Goal: Task Accomplishment & Management: Complete application form

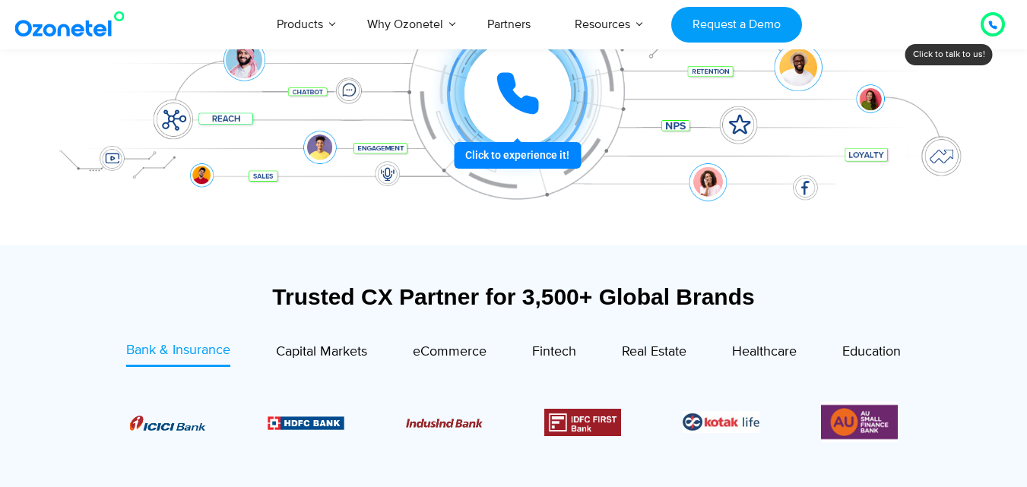
scroll to position [380, 0]
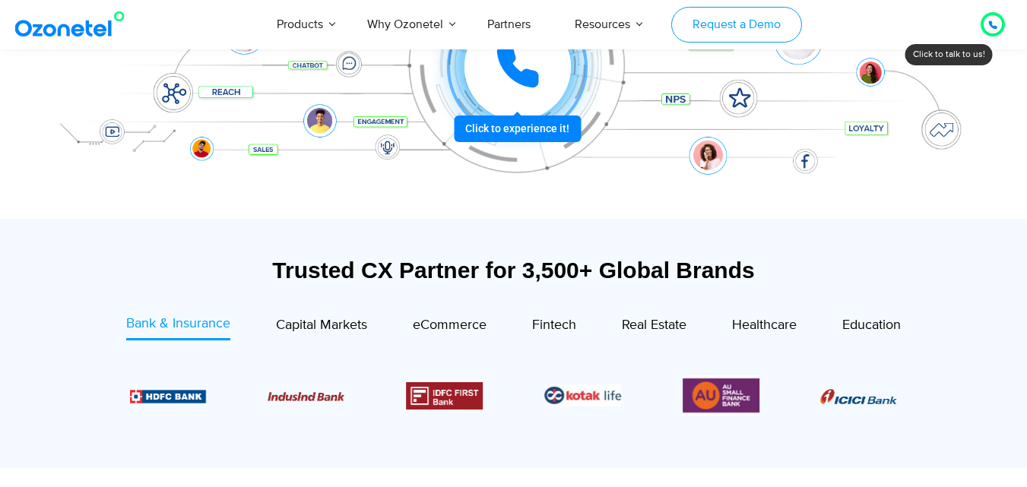
click at [716, 25] on link "Request a Demo" at bounding box center [736, 25] width 130 height 36
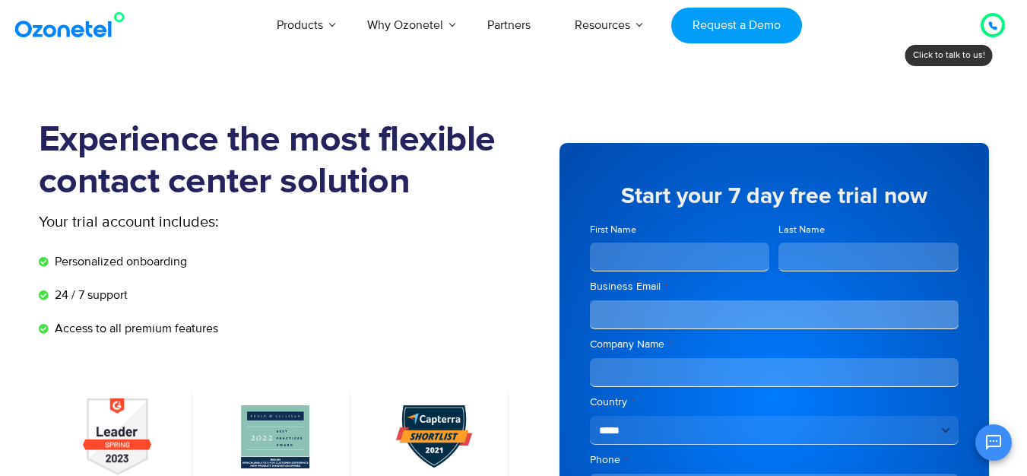
click at [641, 251] on input "First Name" at bounding box center [680, 257] width 180 height 29
click at [725, 40] on link "Request a Demo" at bounding box center [736, 26] width 130 height 36
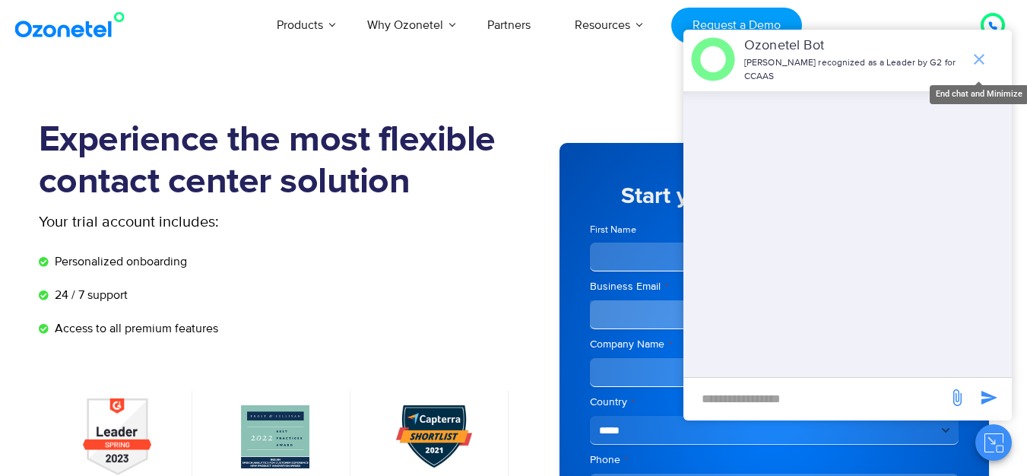
click at [977, 52] on icon "end chat or minimize" at bounding box center [979, 59] width 18 height 18
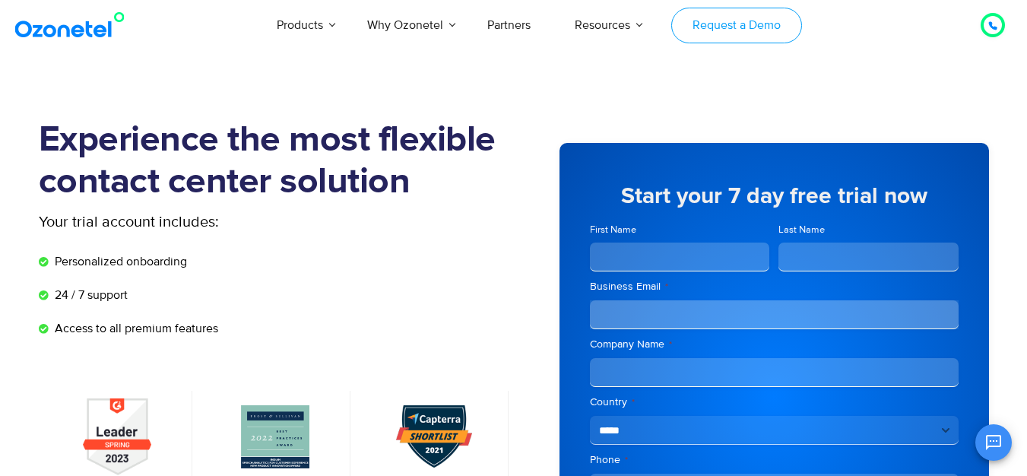
click at [746, 23] on link "Request a Demo" at bounding box center [736, 26] width 130 height 36
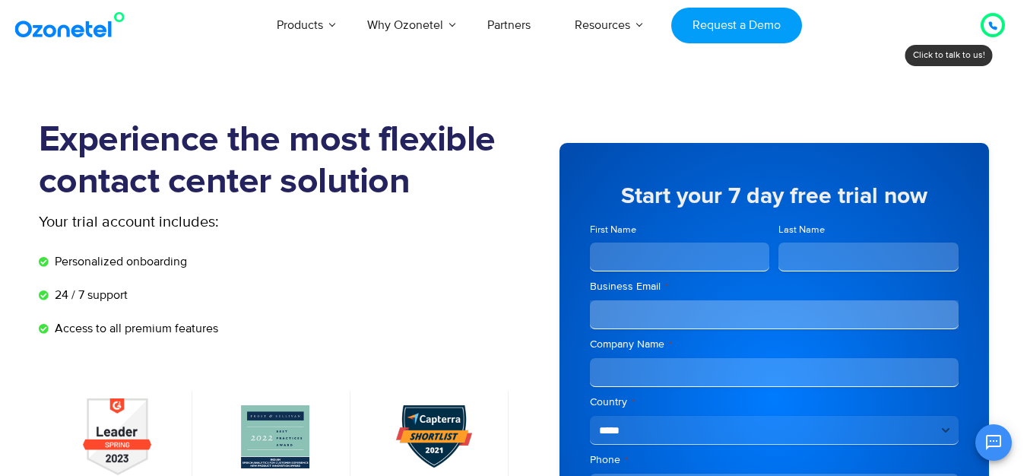
click at [990, 22] on icon at bounding box center [993, 26] width 8 height 8
click at [995, 20] on div at bounding box center [993, 25] width 9 height 18
click at [987, 22] on div at bounding box center [993, 25] width 18 height 18
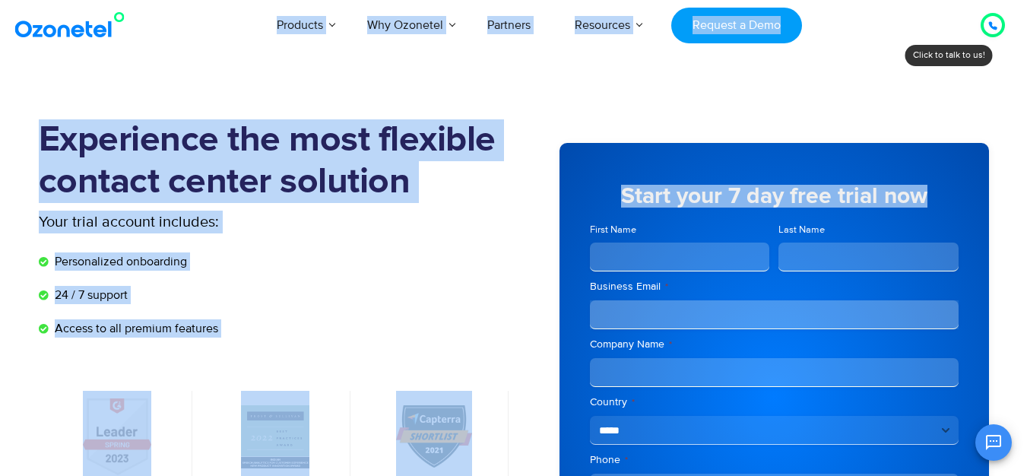
drag, startPoint x: 950, startPoint y: 22, endPoint x: 992, endPoint y: 40, distance: 45.3
click at [988, 48] on div "Click to talk to us! Call ended 1 2 3 4 5 6 7 8 9 # 0 Products AI & CX Voice AI…" at bounding box center [513, 25] width 1027 height 50
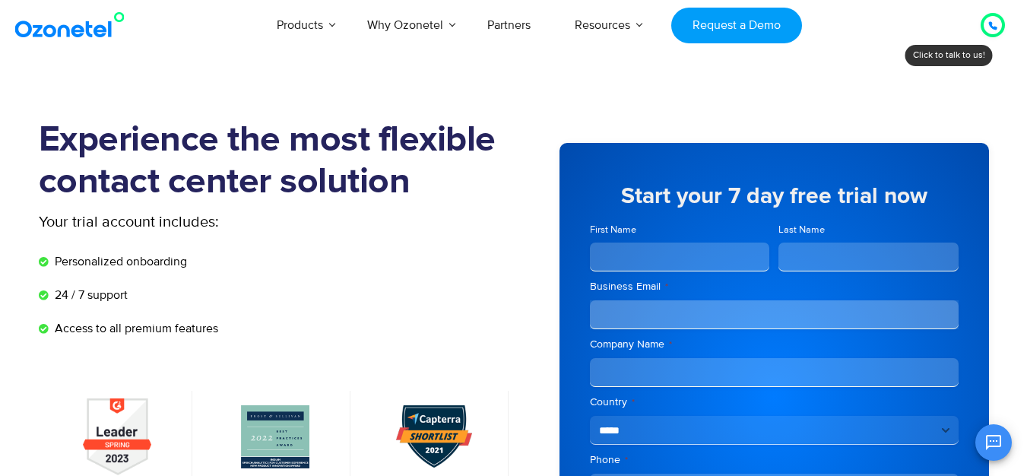
click at [997, 24] on icon at bounding box center [993, 25] width 9 height 9
click at [991, 24] on icon at bounding box center [993, 26] width 8 height 8
click at [990, 24] on icon at bounding box center [993, 26] width 8 height 8
click at [992, 21] on div at bounding box center [993, 25] width 9 height 18
click at [990, 23] on icon at bounding box center [993, 26] width 8 height 8
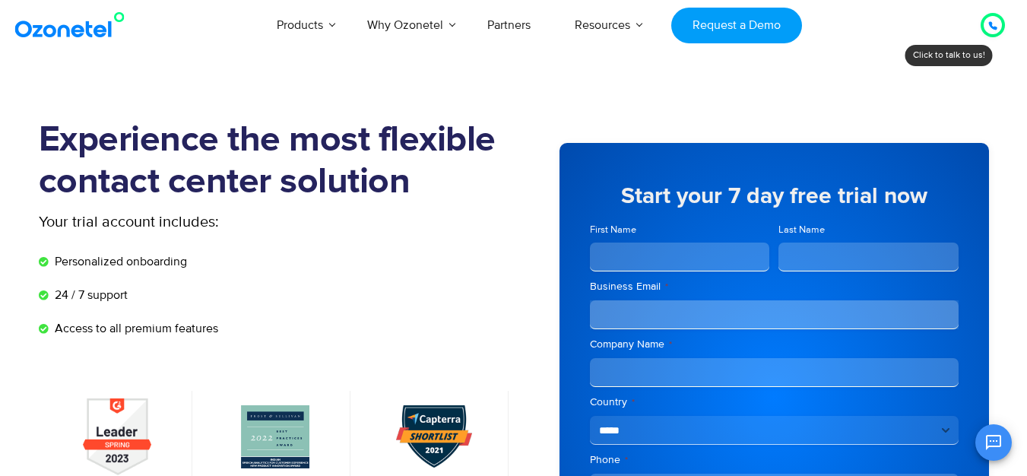
click at [990, 23] on icon at bounding box center [993, 26] width 8 height 8
click at [985, 33] on div at bounding box center [993, 25] width 24 height 24
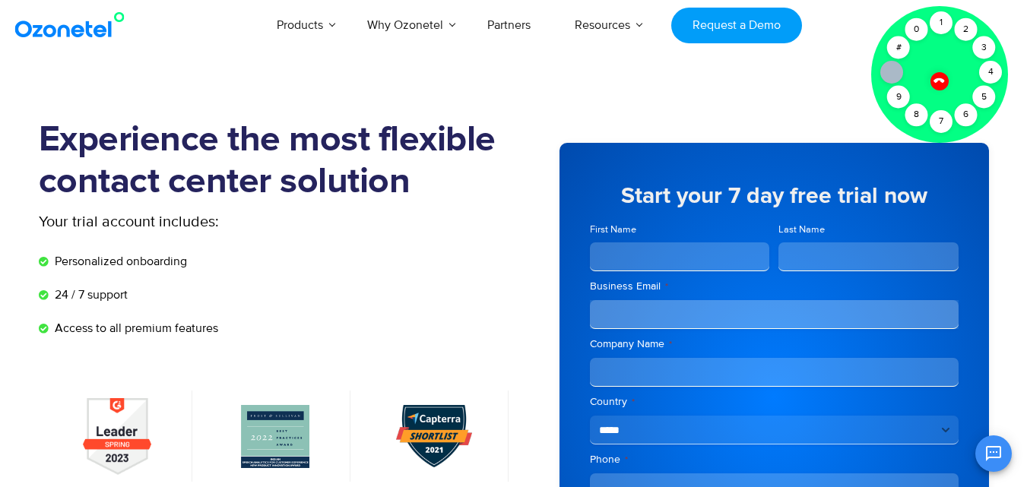
click at [966, 52] on div at bounding box center [939, 74] width 137 height 137
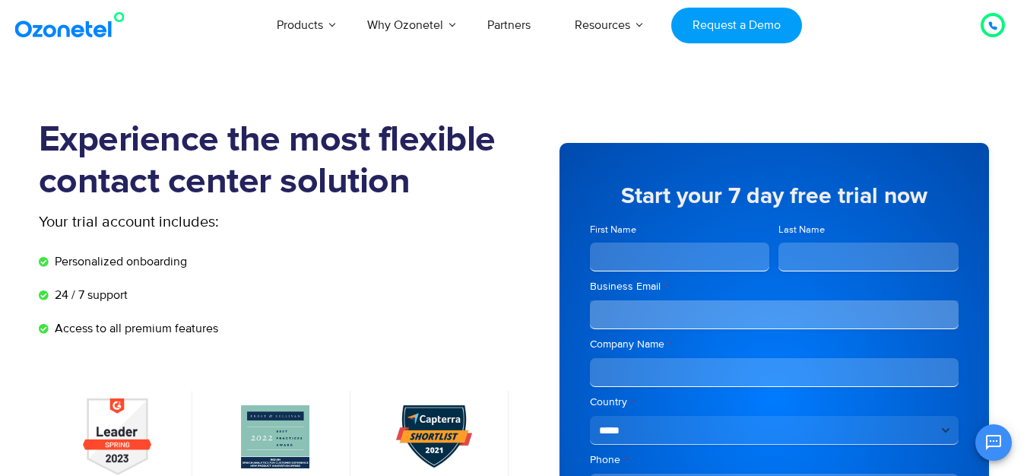
click at [741, 24] on link "Request a Demo" at bounding box center [736, 26] width 130 height 36
click at [696, 265] on input "First Name" at bounding box center [680, 257] width 180 height 29
click at [699, 254] on input "First Name" at bounding box center [680, 257] width 180 height 29
type input "*"
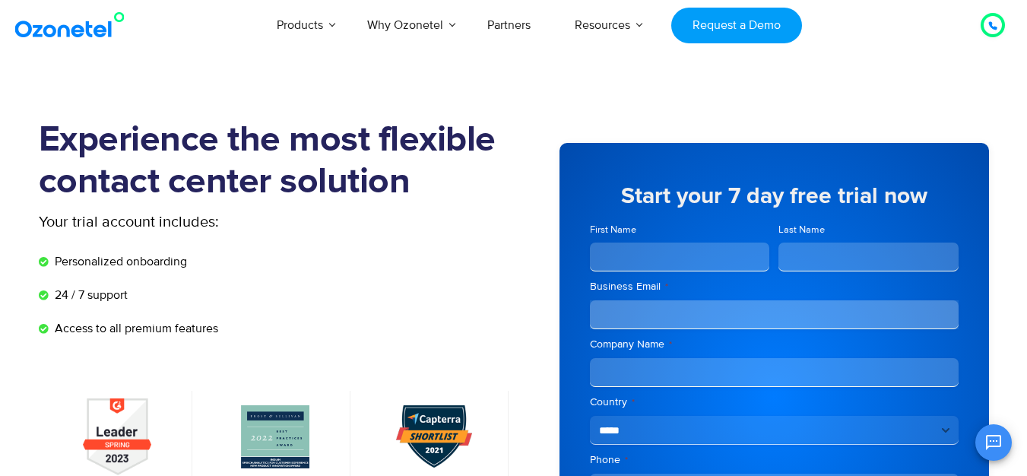
click at [1013, 445] on section "Experience the most flexible contact center solution Your trial account include…" at bounding box center [513, 419] width 1027 height 676
click at [998, 445] on icon "Open chat" at bounding box center [994, 442] width 18 height 18
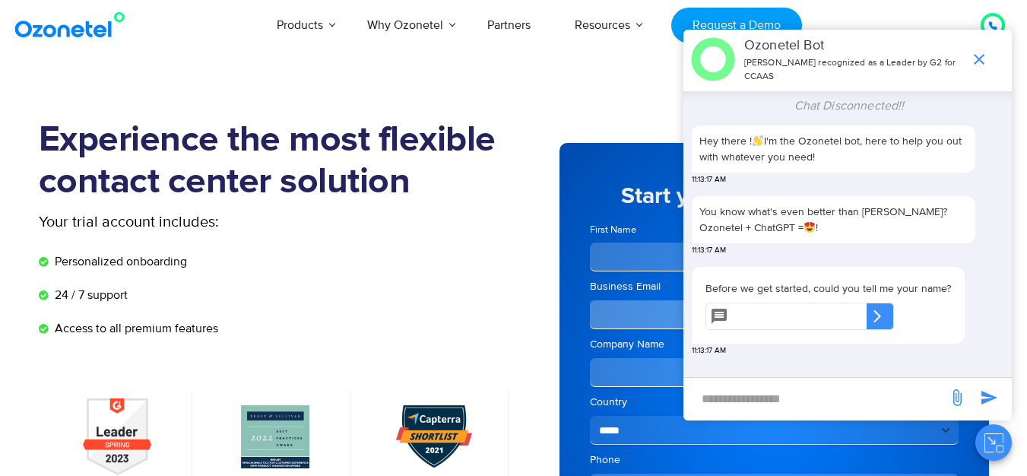
click at [787, 303] on input "text" at bounding box center [801, 316] width 132 height 27
click at [772, 395] on input "new-msg-input" at bounding box center [815, 399] width 249 height 26
type input "**********"
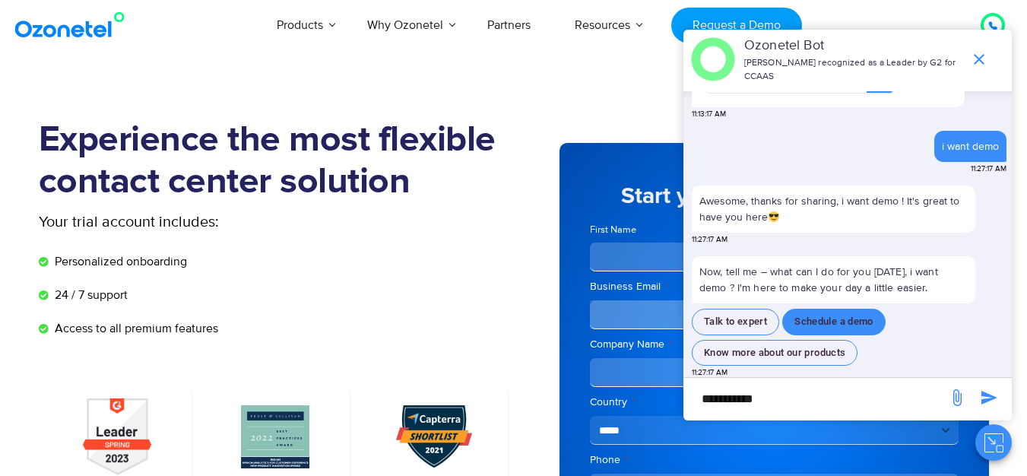
scroll to position [76, 0]
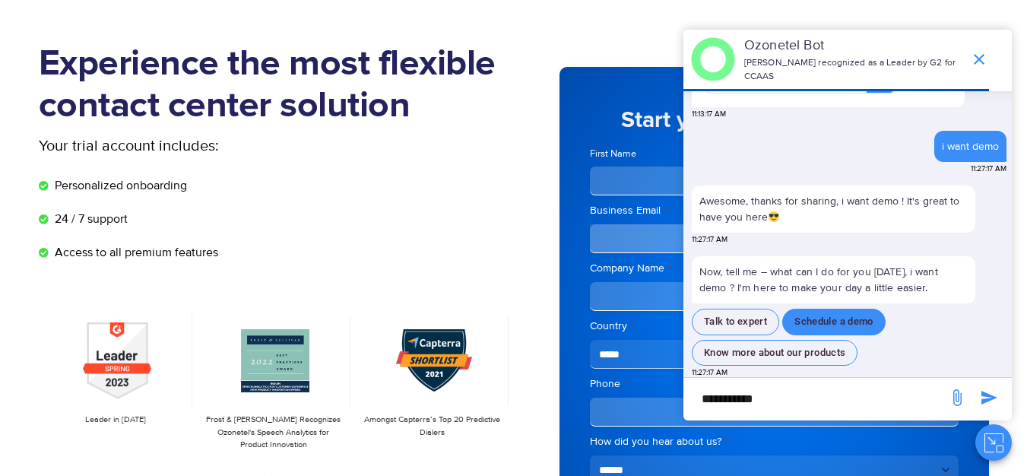
click at [820, 315] on button "Schedule a demo" at bounding box center [833, 322] width 103 height 27
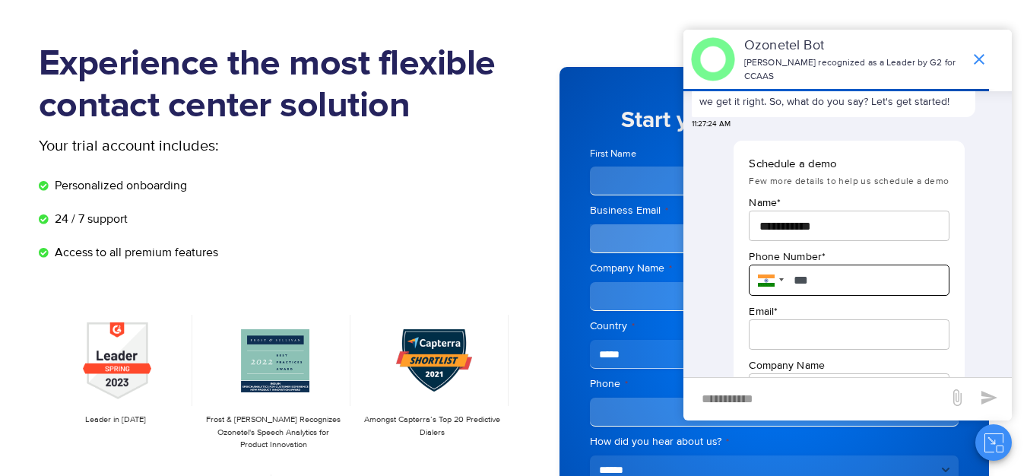
scroll to position [582, 0]
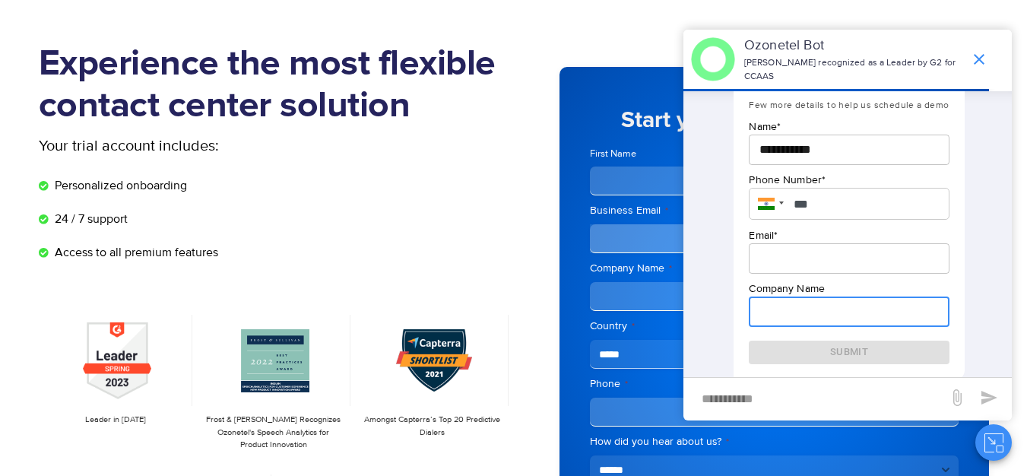
click at [812, 303] on input "text" at bounding box center [849, 312] width 200 height 30
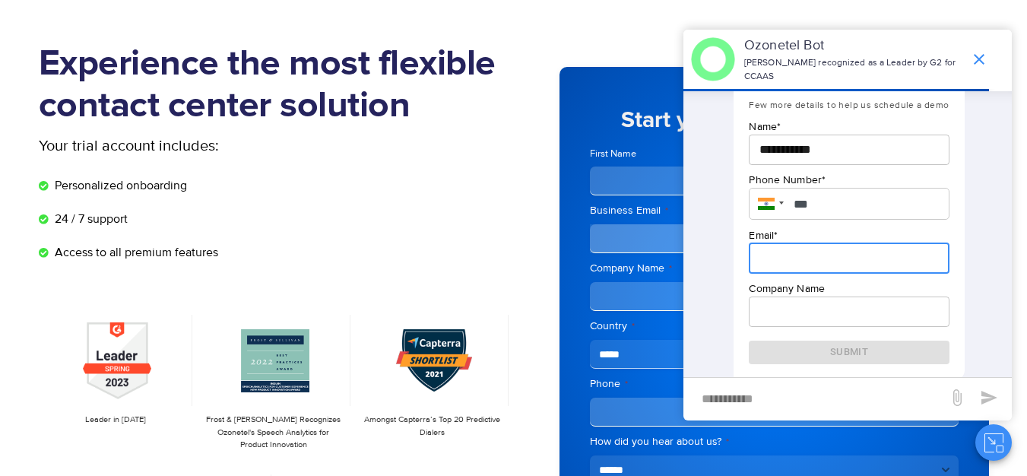
click at [833, 246] on input "email" at bounding box center [849, 258] width 200 height 30
paste input "**********"
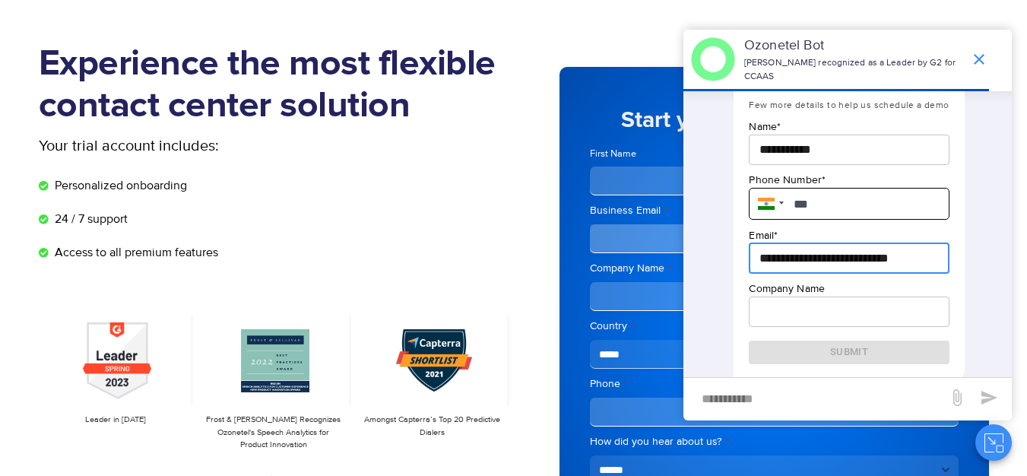
type input "**********"
click at [842, 205] on input "***" at bounding box center [849, 204] width 200 height 32
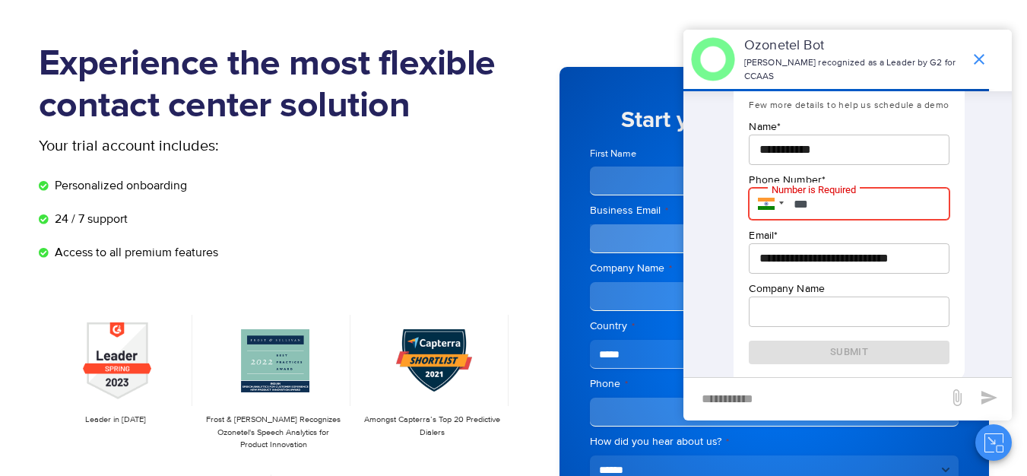
paste input "**********"
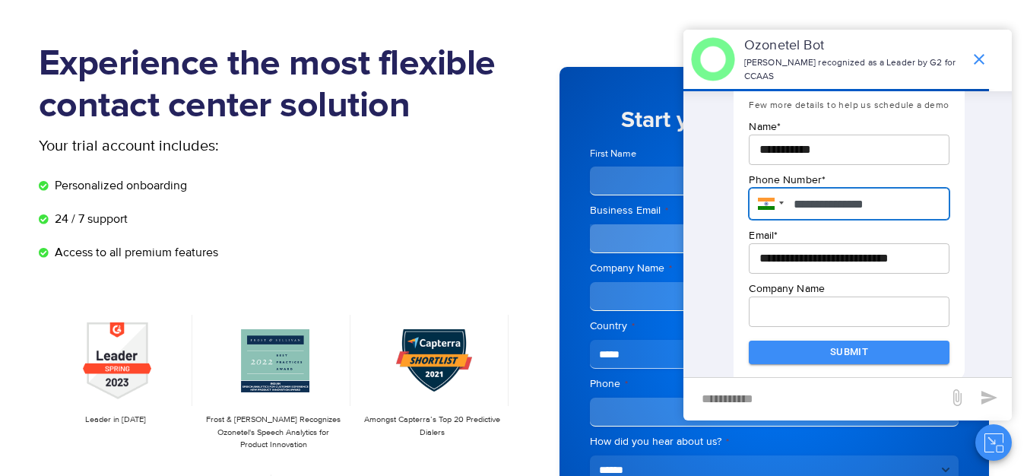
type input "**********"
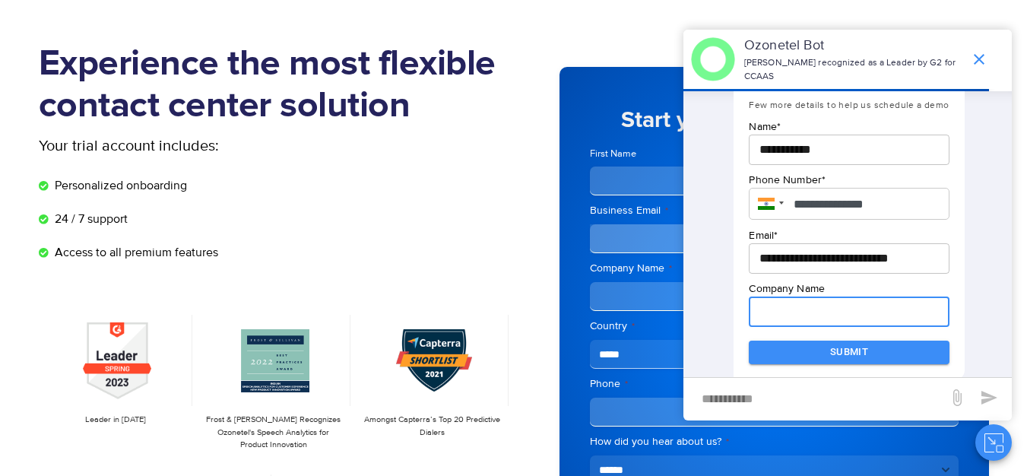
click at [874, 313] on input "text" at bounding box center [849, 312] width 200 height 30
type input "*"
type input "*********"
click at [850, 352] on button "Submit" at bounding box center [849, 353] width 200 height 24
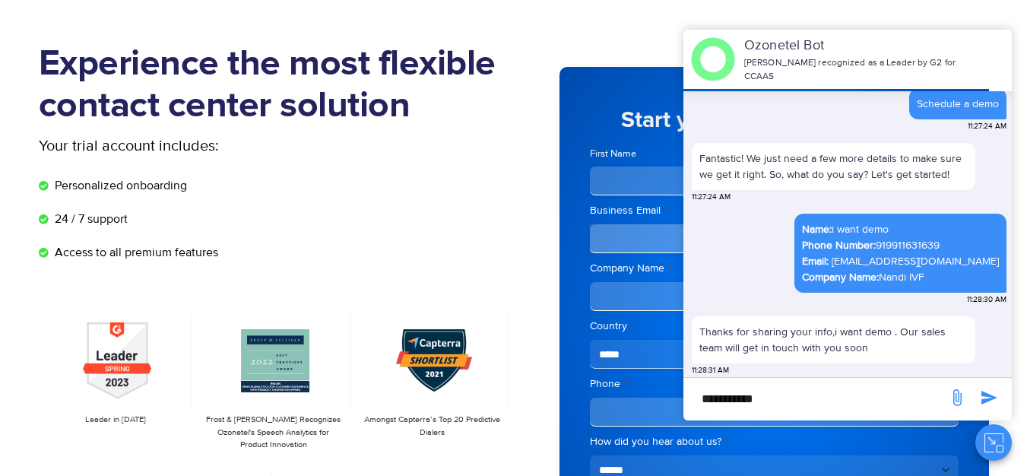
scroll to position [469, 0]
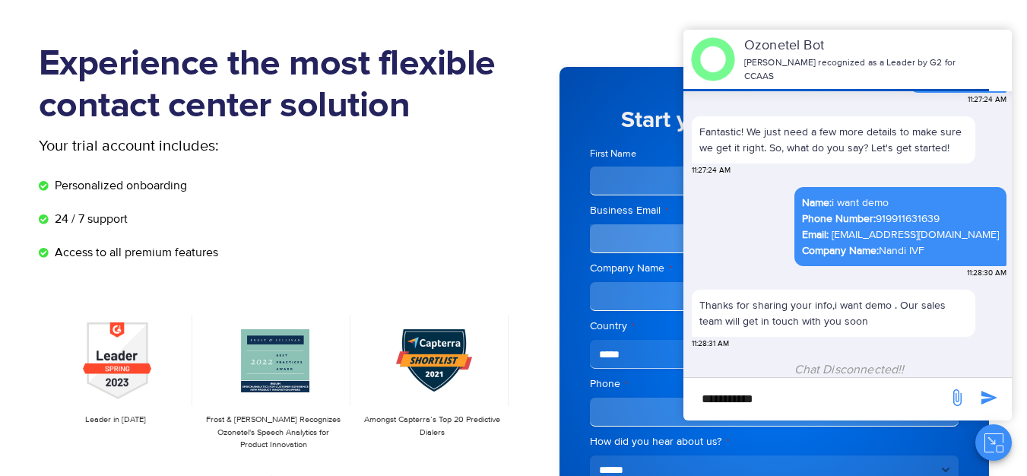
click at [716, 397] on input "**********" at bounding box center [815, 399] width 249 height 26
type input "**"
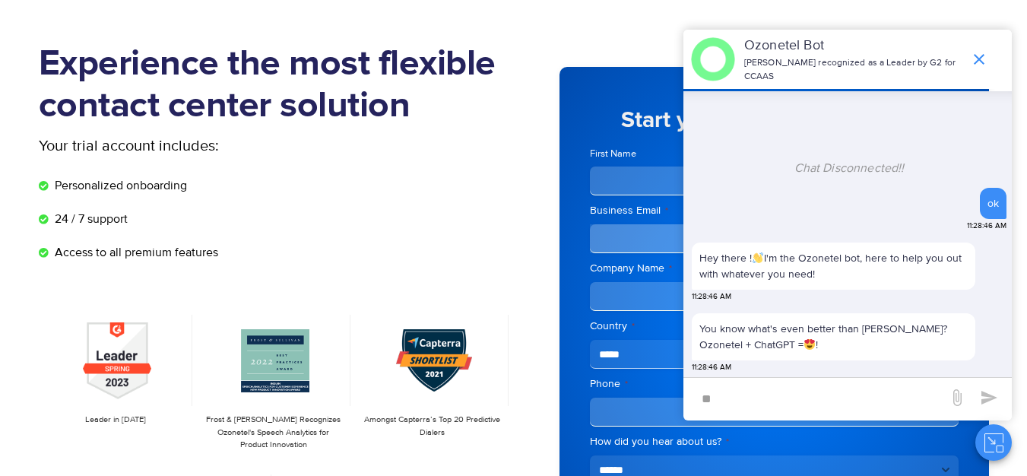
scroll to position [739, 0]
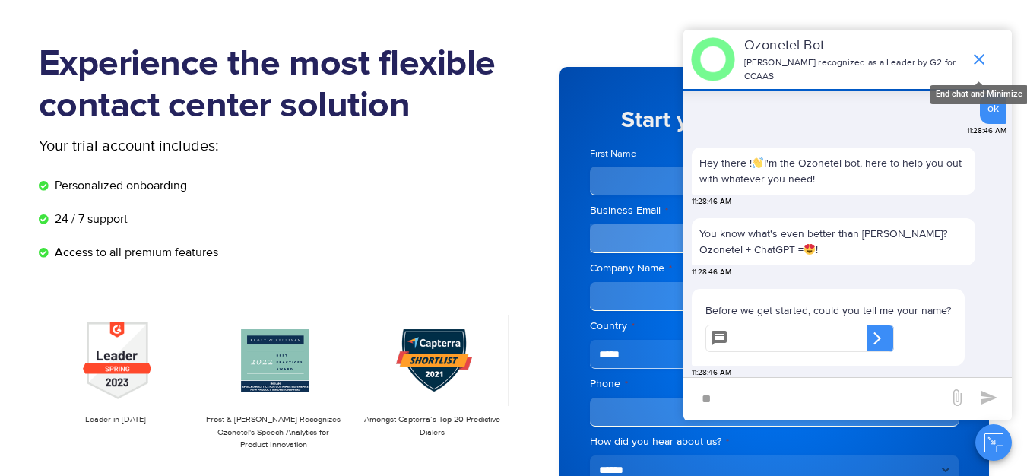
click at [975, 56] on icon "end chat or minimize" at bounding box center [979, 59] width 11 height 11
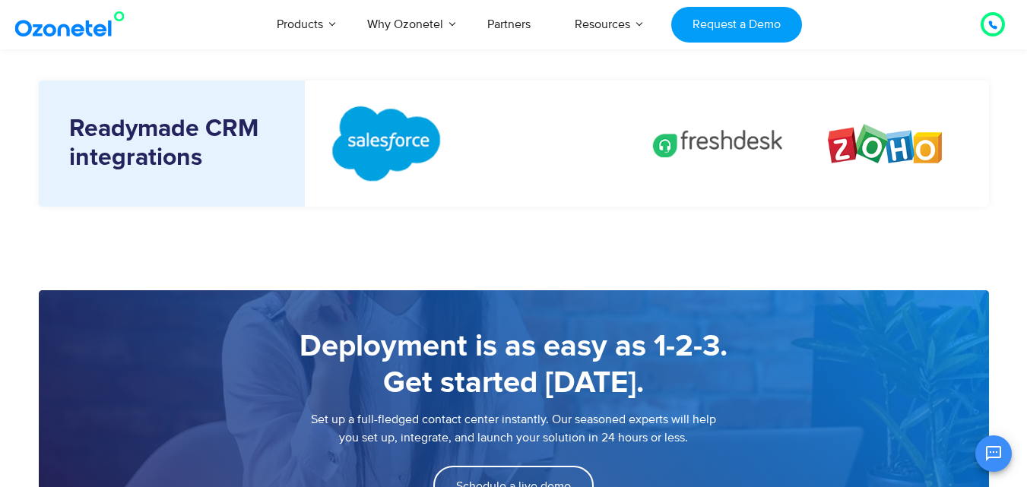
scroll to position [1877, 0]
